Goal: Find contact information: Find contact information

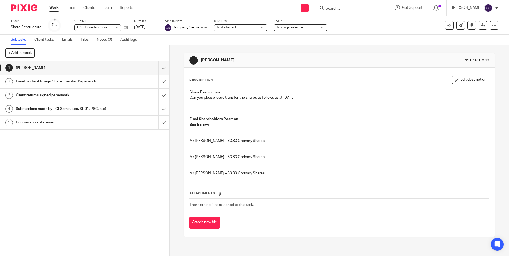
click at [353, 10] on input "Search" at bounding box center [349, 8] width 48 height 5
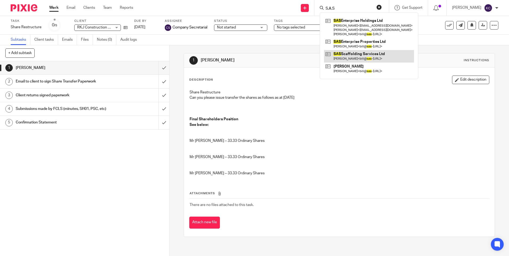
type input "S.A.S"
click at [359, 56] on link at bounding box center [369, 56] width 90 height 12
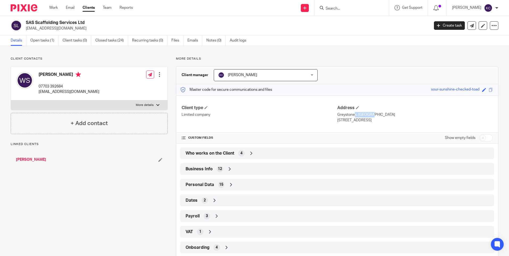
drag, startPoint x: 354, startPoint y: 115, endPoint x: 335, endPoint y: 115, distance: 19.2
click at [337, 115] on p "Greystones, [GEOGRAPHIC_DATA]" at bounding box center [415, 114] width 156 height 5
drag, startPoint x: 335, startPoint y: 115, endPoint x: 342, endPoint y: 115, distance: 7.2
copy p "Greystones"
drag, startPoint x: 358, startPoint y: 115, endPoint x: 373, endPoint y: 116, distance: 14.9
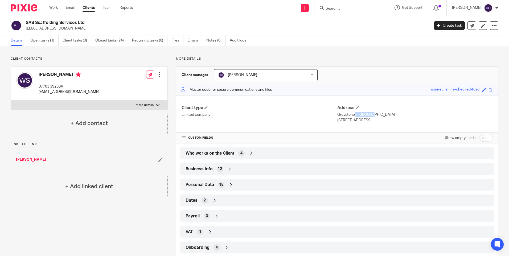
click at [373, 116] on p "Greystones, Scraley Road, Heybridge" at bounding box center [415, 114] width 156 height 5
drag, startPoint x: 373, startPoint y: 116, endPoint x: 361, endPoint y: 117, distance: 11.2
click at [361, 117] on p "Greystones, Scraley Road, Heybridge" at bounding box center [415, 114] width 156 height 5
drag, startPoint x: 357, startPoint y: 115, endPoint x: 377, endPoint y: 114, distance: 20.5
click at [377, 114] on p "Greystones, Scraley Road, Heybridge" at bounding box center [415, 114] width 156 height 5
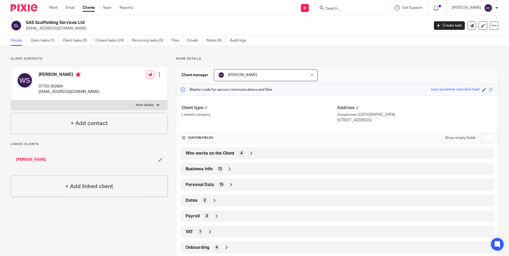
drag, startPoint x: 377, startPoint y: 114, endPoint x: 373, endPoint y: 115, distance: 4.4
copy p "Scraley Road"
drag, startPoint x: 381, startPoint y: 115, endPoint x: 397, endPoint y: 117, distance: 16.3
click at [397, 117] on p "Greystones, Scraley Road, Heybridge" at bounding box center [415, 114] width 156 height 5
drag, startPoint x: 397, startPoint y: 117, endPoint x: 385, endPoint y: 120, distance: 12.2
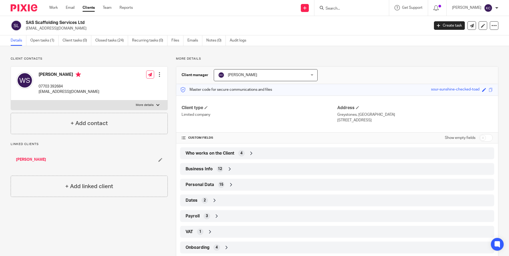
click at [385, 120] on p "Maldon, CM9 8JA" at bounding box center [415, 120] width 156 height 5
drag, startPoint x: 380, startPoint y: 115, endPoint x: 396, endPoint y: 116, distance: 16.3
click at [396, 116] on p "Greystones, Scraley Road, Heybridge" at bounding box center [415, 114] width 156 height 5
drag, startPoint x: 396, startPoint y: 116, endPoint x: 389, endPoint y: 116, distance: 7.5
copy p "Heybridge"
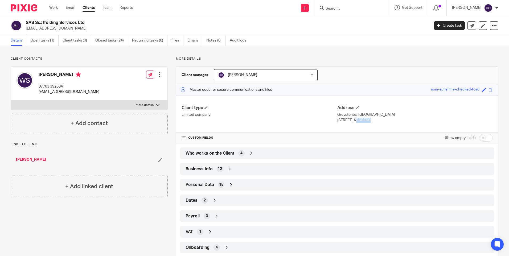
drag, startPoint x: 336, startPoint y: 120, endPoint x: 347, endPoint y: 121, distance: 11.2
click at [347, 121] on p "Maldon, CM9 8JA" at bounding box center [415, 120] width 156 height 5
drag, startPoint x: 347, startPoint y: 121, endPoint x: 338, endPoint y: 122, distance: 9.1
copy p "Maldon"
drag, startPoint x: 350, startPoint y: 120, endPoint x: 362, endPoint y: 120, distance: 11.7
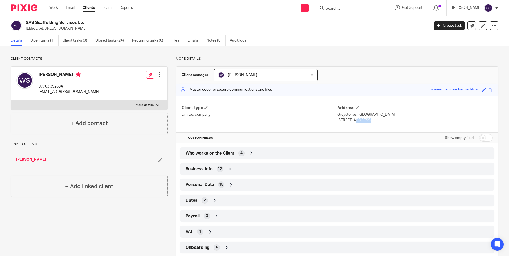
click at [362, 120] on p "Maldon, CM9 8JA" at bounding box center [415, 120] width 156 height 5
drag, startPoint x: 362, startPoint y: 120, endPoint x: 377, endPoint y: 121, distance: 15.2
click at [377, 121] on p "Maldon, CM9 8JA" at bounding box center [415, 120] width 156 height 5
drag, startPoint x: 349, startPoint y: 120, endPoint x: 364, endPoint y: 120, distance: 15.2
click at [364, 120] on p "Maldon, CM9 8JA" at bounding box center [415, 120] width 156 height 5
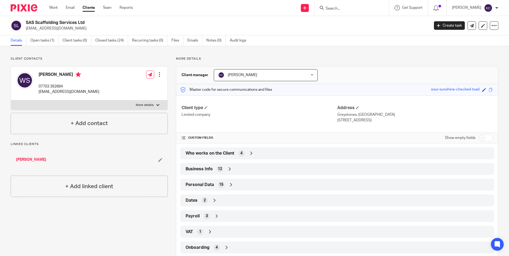
drag, startPoint x: 364, startPoint y: 120, endPoint x: 356, endPoint y: 121, distance: 8.3
copy p "CM9 8JA"
drag, startPoint x: 38, startPoint y: 92, endPoint x: 84, endPoint y: 93, distance: 45.3
click at [84, 93] on div "William Samler 07703 392684 bill@sas-scaffolding.co.uk Edit contact Create clie…" at bounding box center [89, 84] width 157 height 34
drag, startPoint x: 84, startPoint y: 93, endPoint x: 77, endPoint y: 93, distance: 6.1
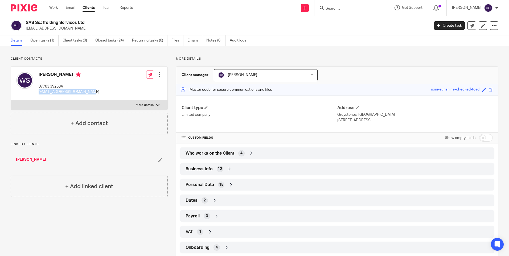
copy p "bill@sas-scaffolding.co.uk"
drag, startPoint x: 95, startPoint y: 83, endPoint x: 93, endPoint y: 84, distance: 2.7
click at [95, 83] on div "William Samler 07703 392684 bill@sas-scaffolding.co.uk Edit contact Create clie…" at bounding box center [89, 84] width 157 height 34
drag, startPoint x: 38, startPoint y: 87, endPoint x: 63, endPoint y: 87, distance: 24.8
click at [63, 87] on div "William Samler 07703 392684 bill@sas-scaffolding.co.uk" at bounding box center [57, 83] width 83 height 28
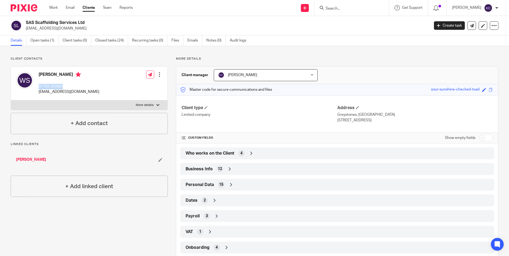
drag, startPoint x: 63, startPoint y: 87, endPoint x: 56, endPoint y: 87, distance: 7.5
copy p "07703 392684"
